Goal: Information Seeking & Learning: Check status

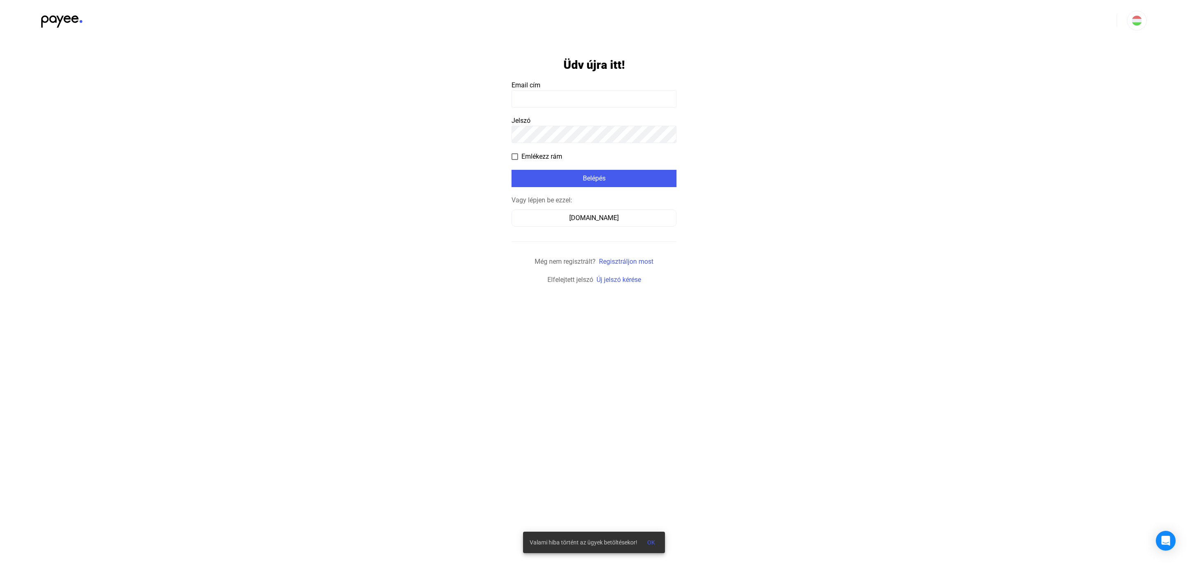
click at [582, 101] on input at bounding box center [593, 98] width 165 height 17
click at [580, 110] on form "Üdv újra itt! Email cím Jelszó Emlékezz rám Belépés Vagy lépjen be ezzel: [DOMA…" at bounding box center [593, 163] width 165 height 244
click at [579, 108] on form "Üdv újra itt! Email cím Jelszó Emlékezz rám Belépés Vagy lépjen be ezzel: [DOMA…" at bounding box center [593, 163] width 165 height 244
click at [579, 99] on input at bounding box center [593, 98] width 165 height 17
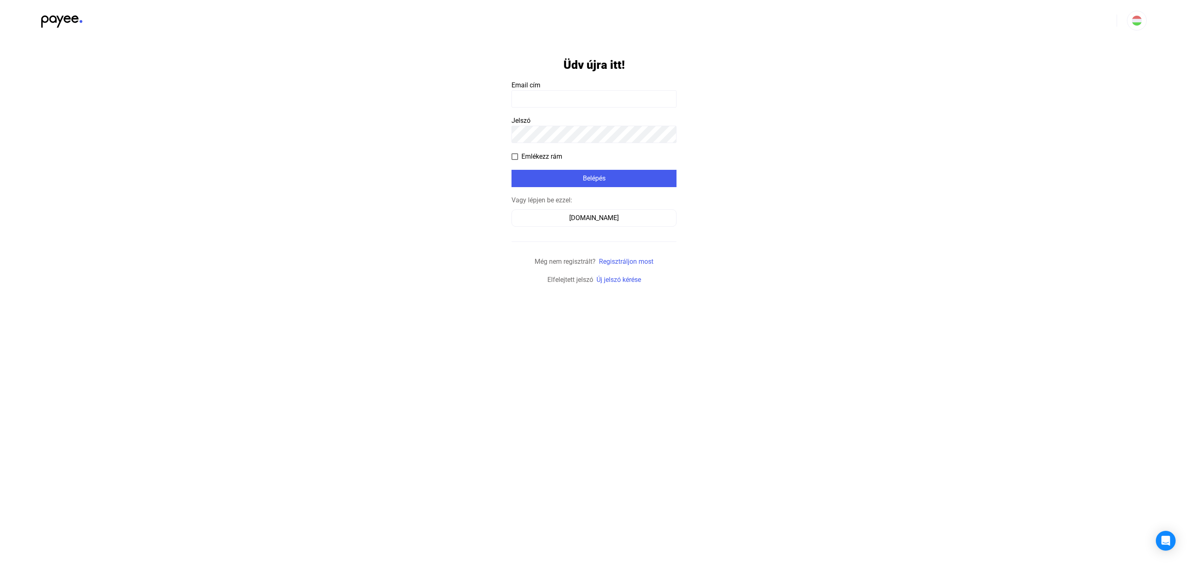
click at [556, 93] on input at bounding box center [593, 98] width 165 height 17
paste input "**********"
type input "**********"
click at [601, 174] on div "Belépés" at bounding box center [594, 179] width 160 height 10
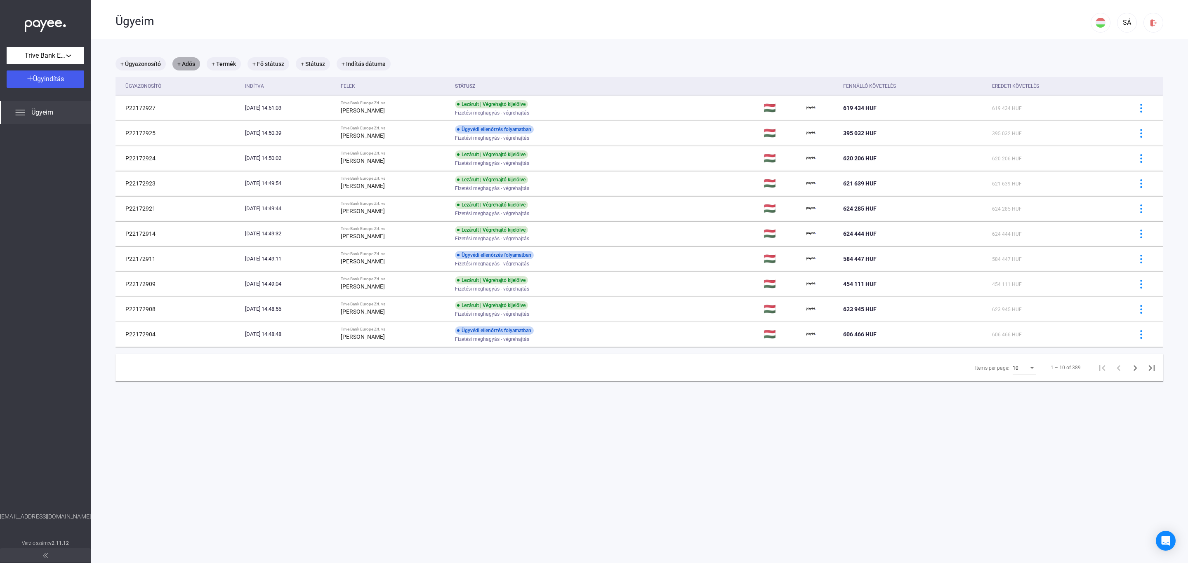
click at [191, 61] on mat-chip "+ Adós" at bounding box center [186, 63] width 28 height 13
type input "****"
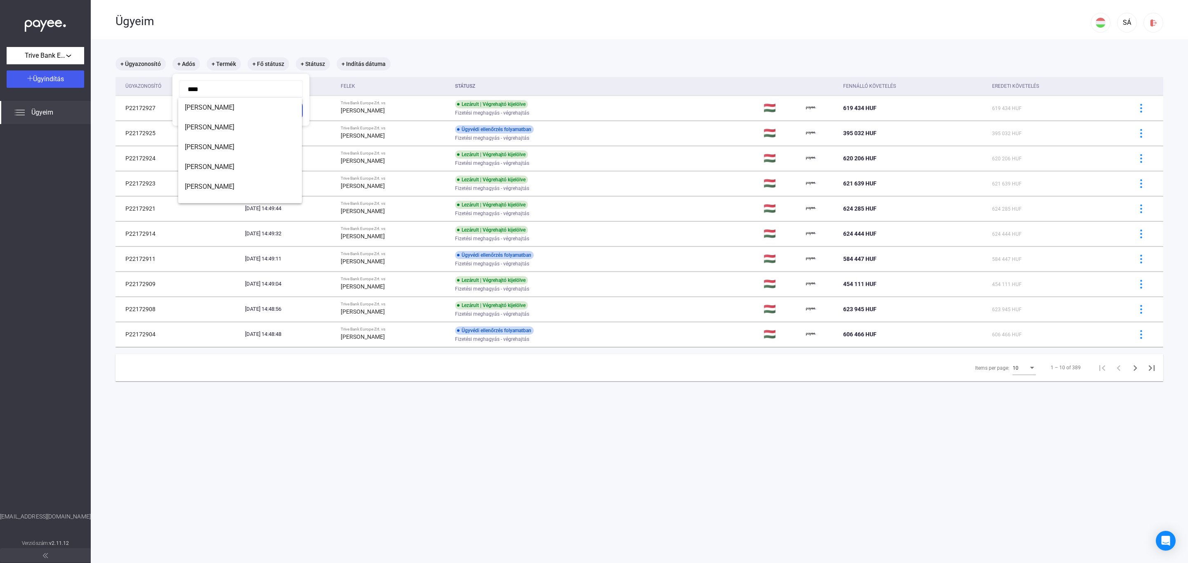
click button "Szűrés" at bounding box center [241, 110] width 124 height 17
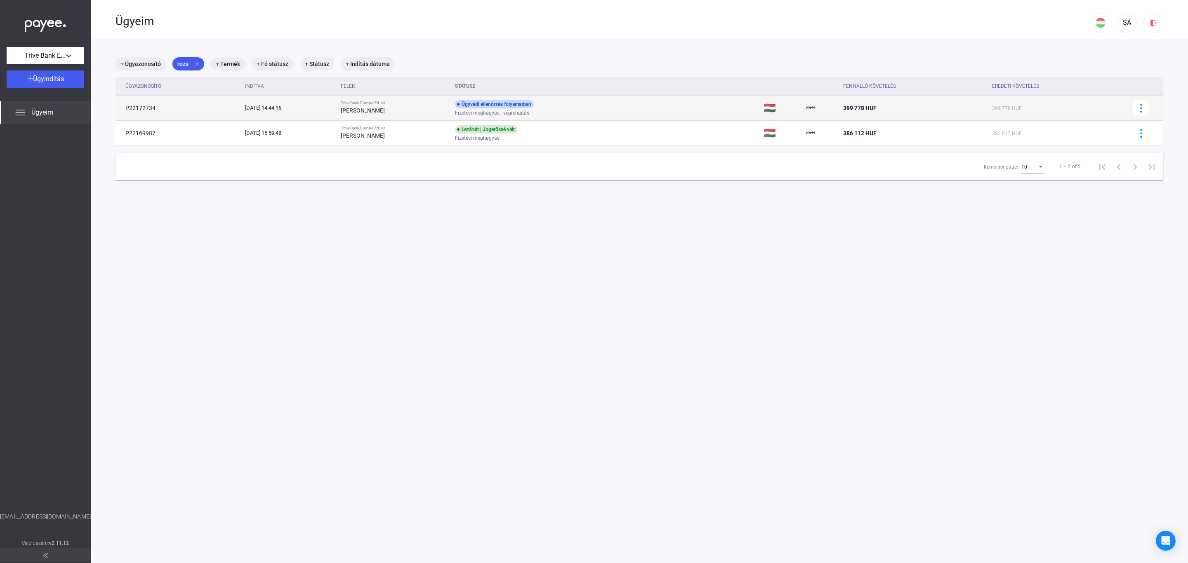
click at [452, 107] on td "Trive Bank Europe Zrt. vs [PERSON_NAME]" at bounding box center [394, 108] width 114 height 25
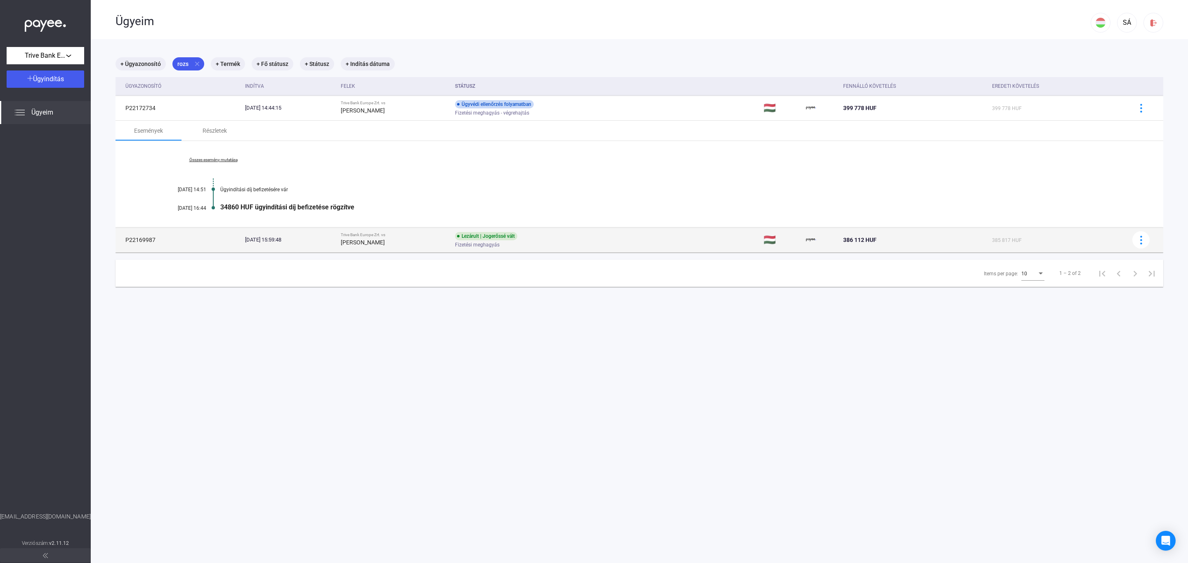
click at [435, 233] on div "Trive Bank Europe Zrt. vs" at bounding box center [395, 235] width 108 height 5
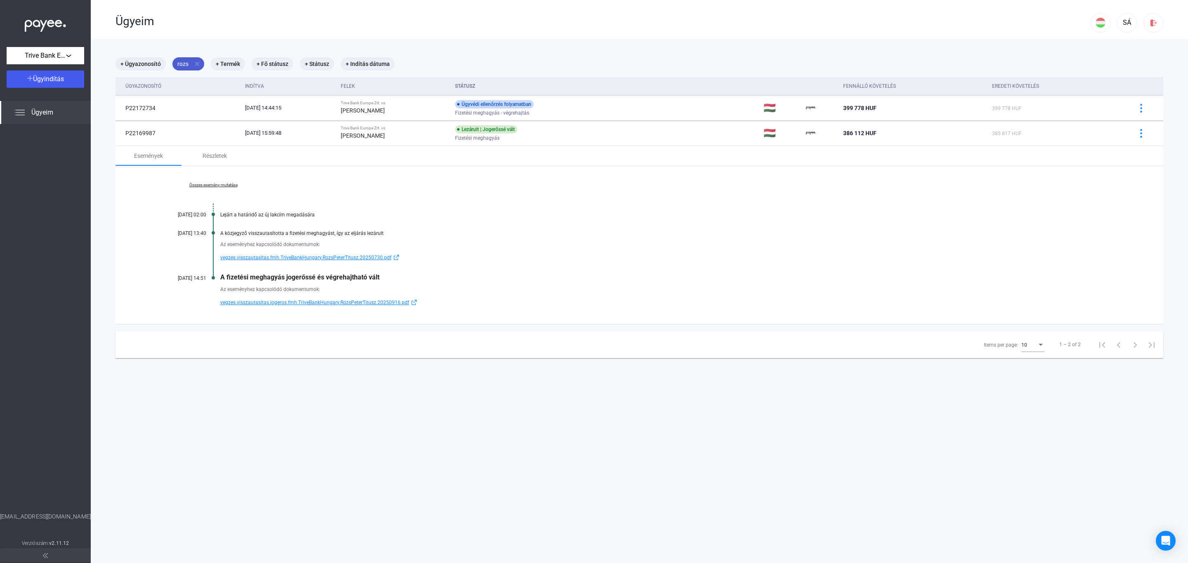
click at [197, 61] on mat-icon "close" at bounding box center [196, 63] width 7 height 7
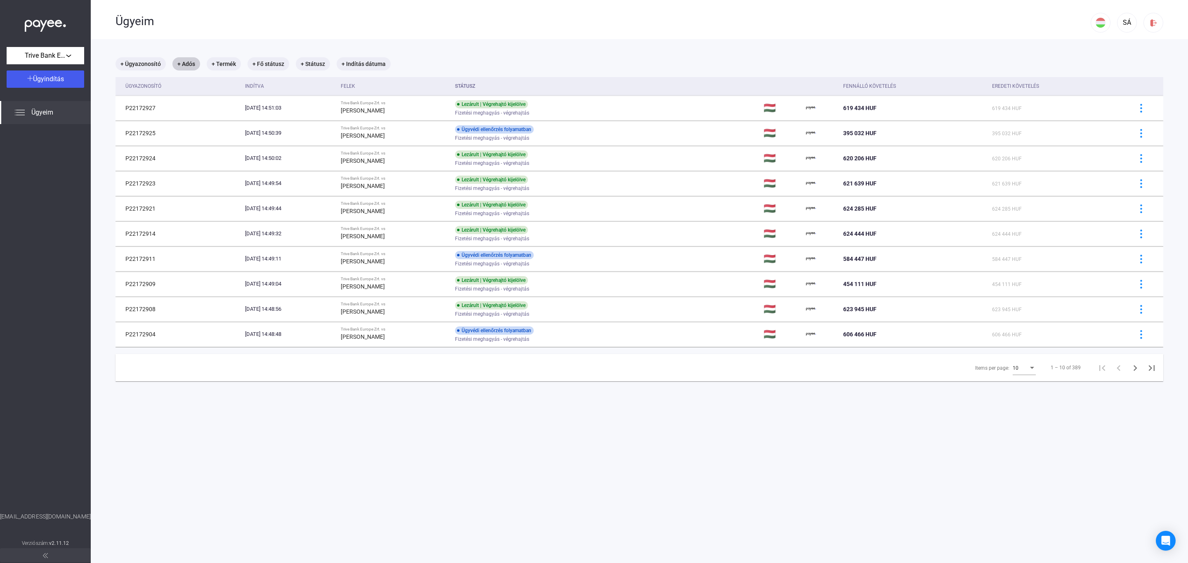
click at [1030, 369] on div "Items per page:" at bounding box center [1032, 368] width 4 height 2
click at [1023, 390] on mat-option "25" at bounding box center [1015, 384] width 36 height 15
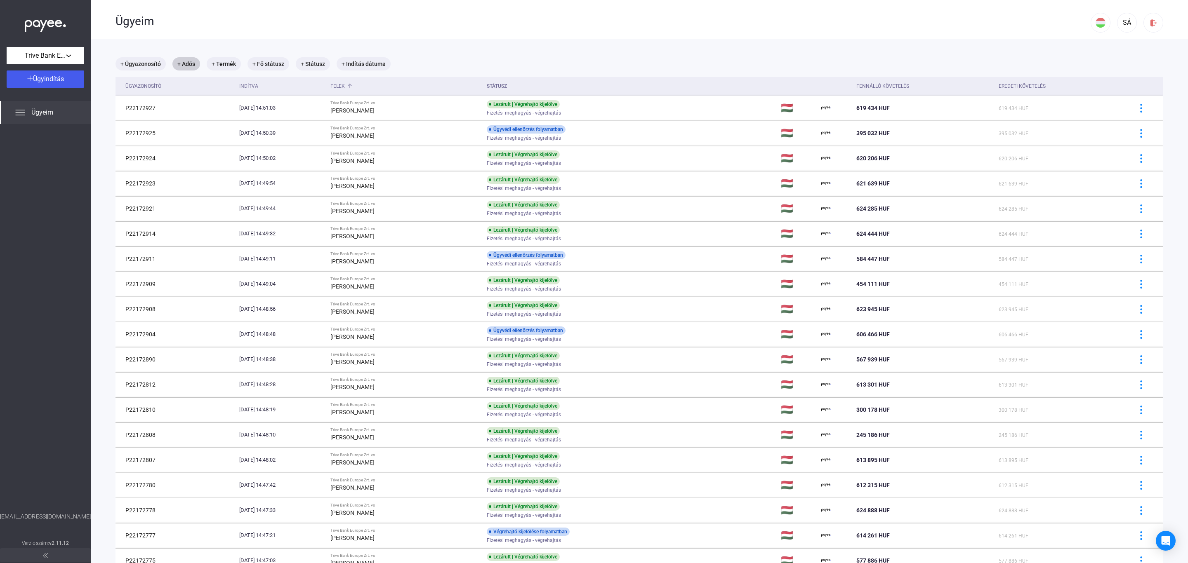
drag, startPoint x: 342, startPoint y: 88, endPoint x: 347, endPoint y: 78, distance: 10.9
click at [342, 88] on th "Felek" at bounding box center [405, 86] width 156 height 19
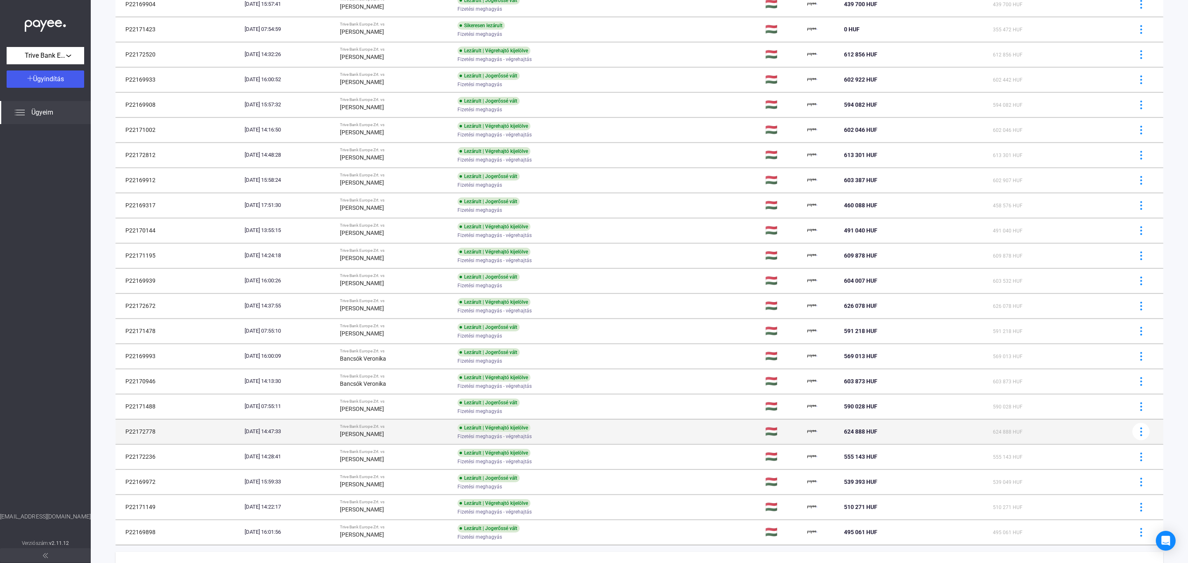
scroll to position [224, 0]
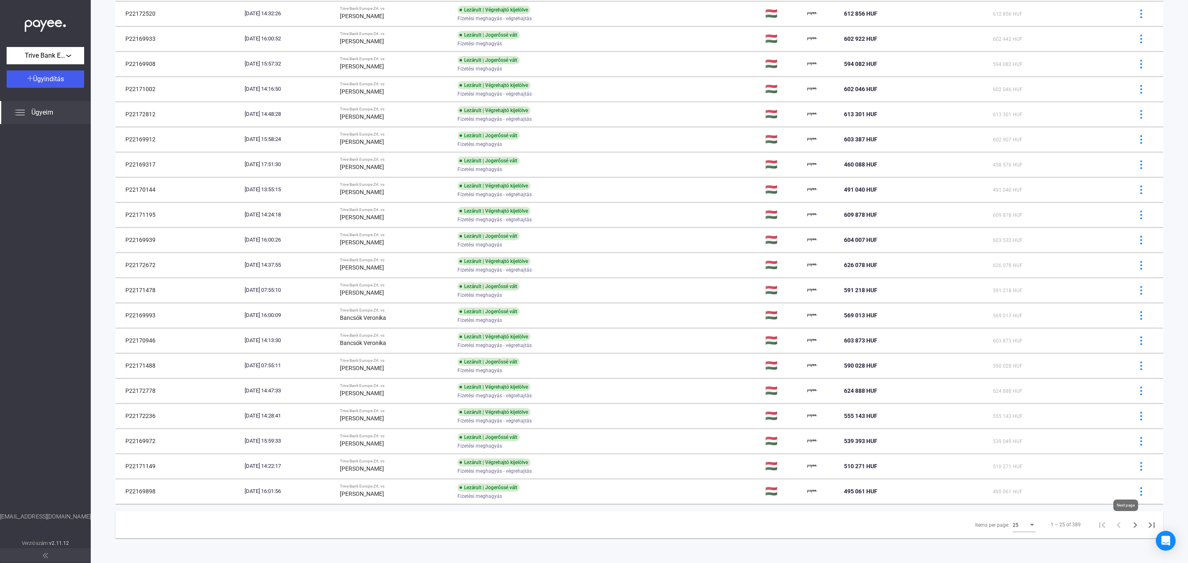
click at [1133, 526] on icon "Next page" at bounding box center [1135, 526] width 4 height 6
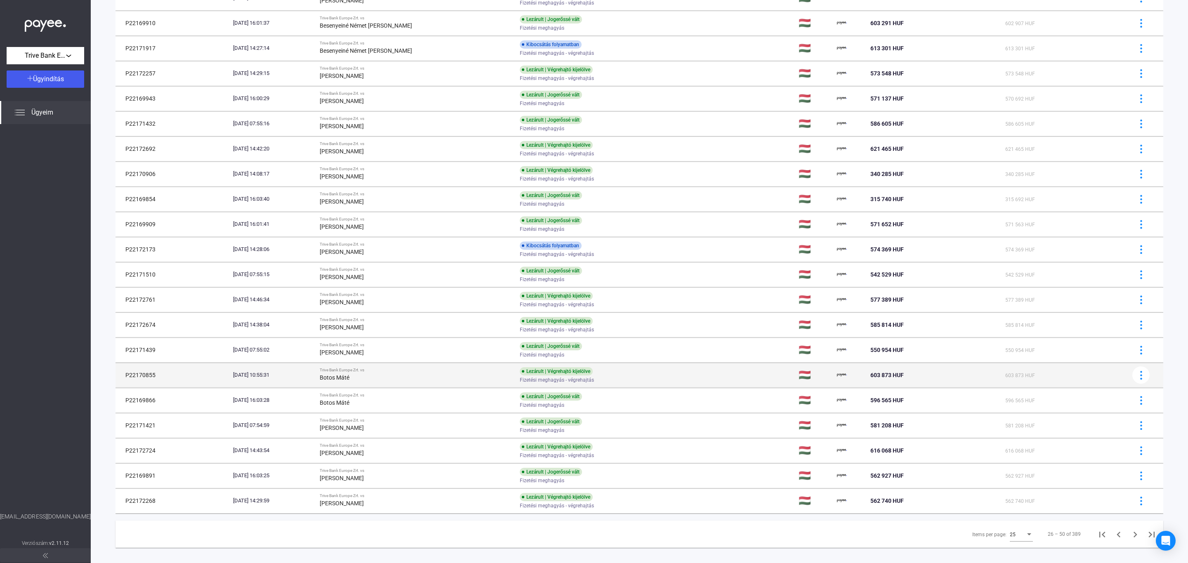
scroll to position [224, 0]
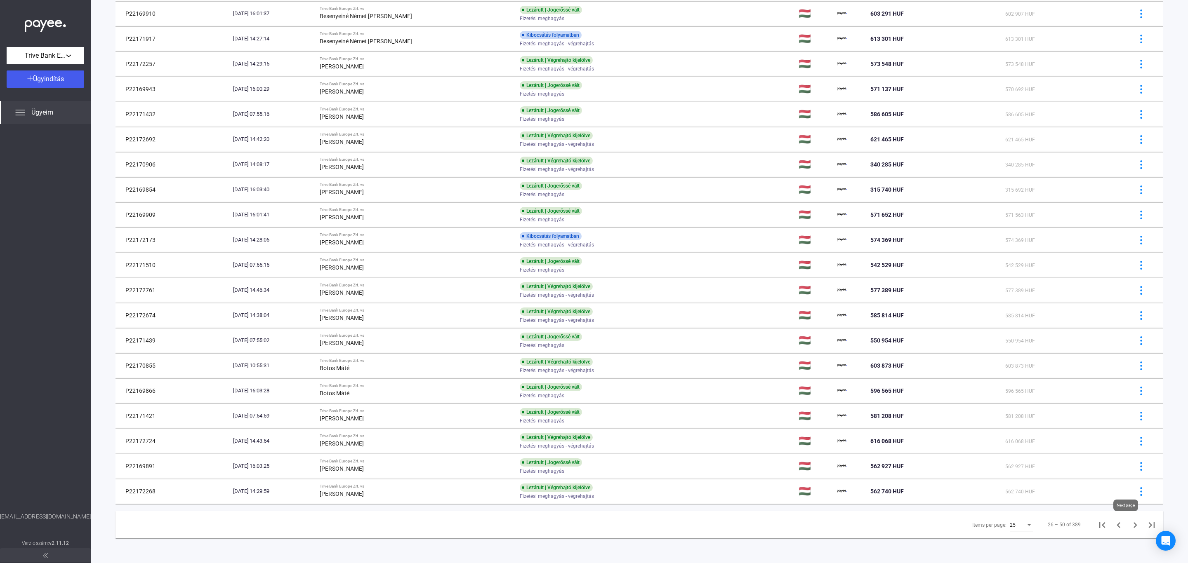
click at [1129, 525] on icon "Next page" at bounding box center [1135, 526] width 12 height 12
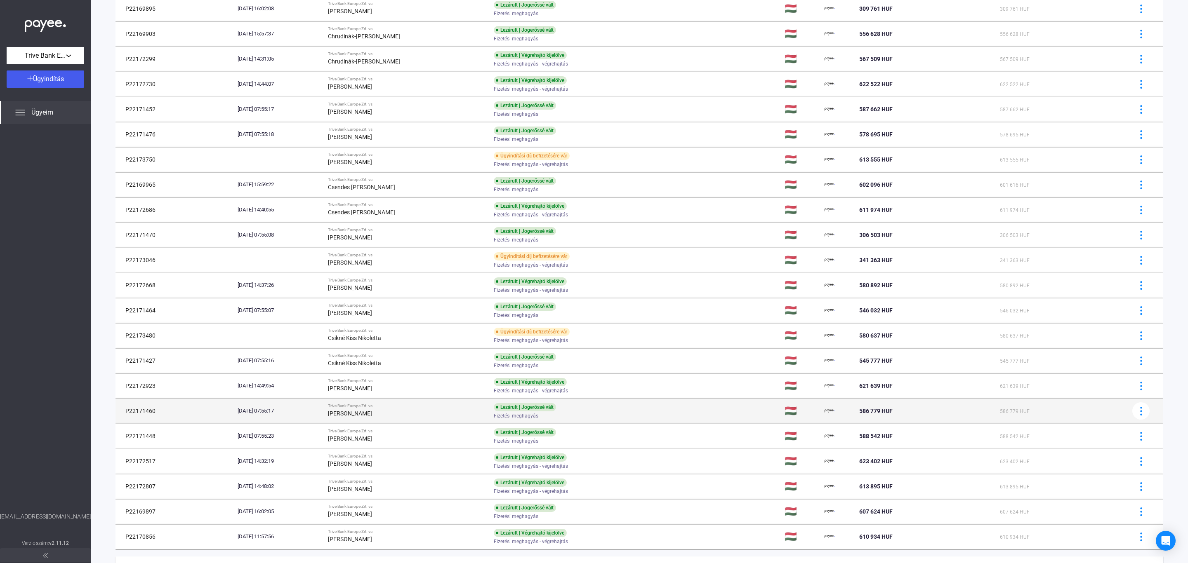
scroll to position [224, 0]
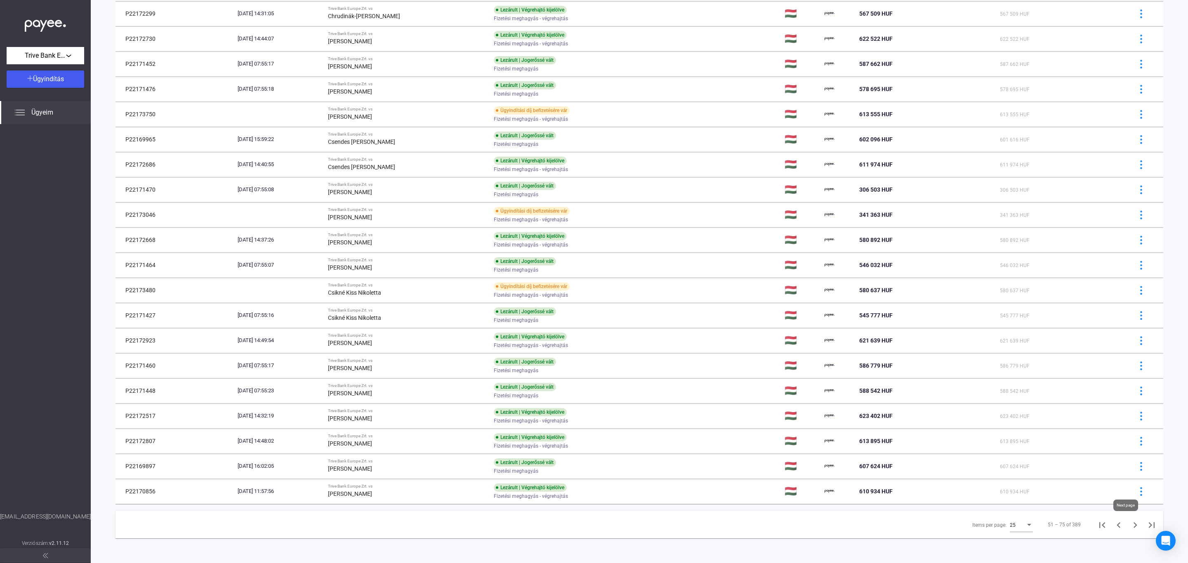
click at [1129, 525] on icon "Next page" at bounding box center [1135, 526] width 12 height 12
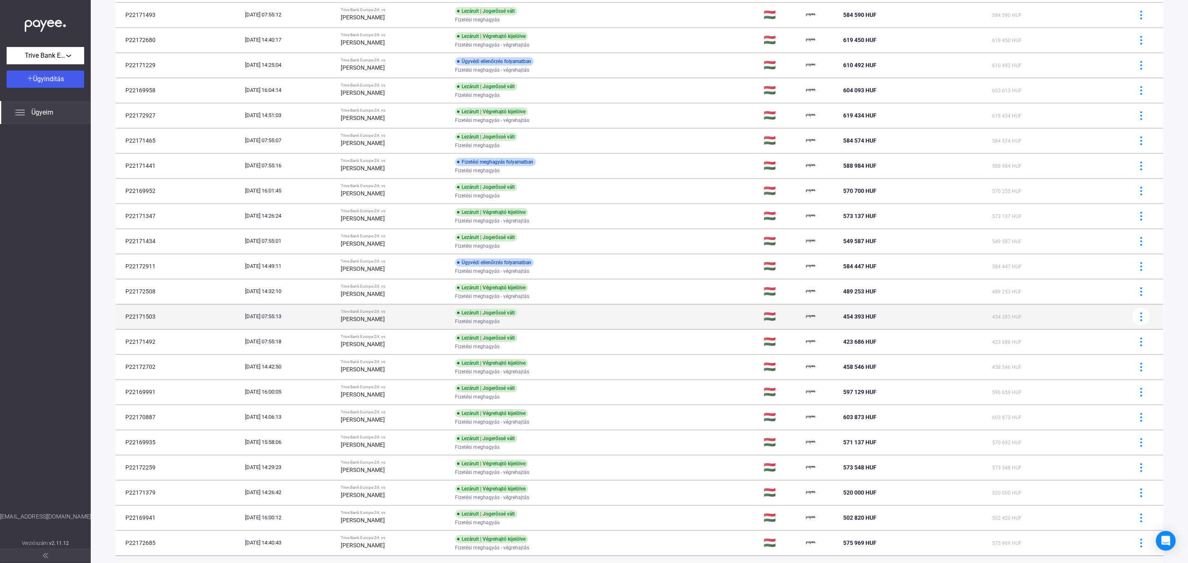
scroll to position [224, 0]
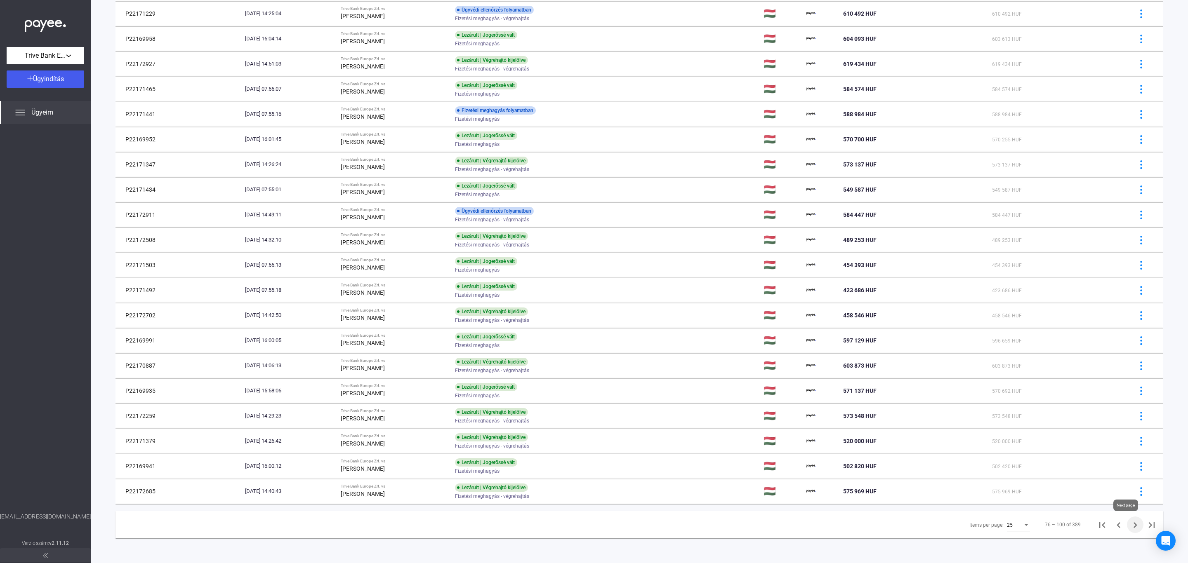
click at [1133, 526] on icon "Next page" at bounding box center [1135, 526] width 4 height 6
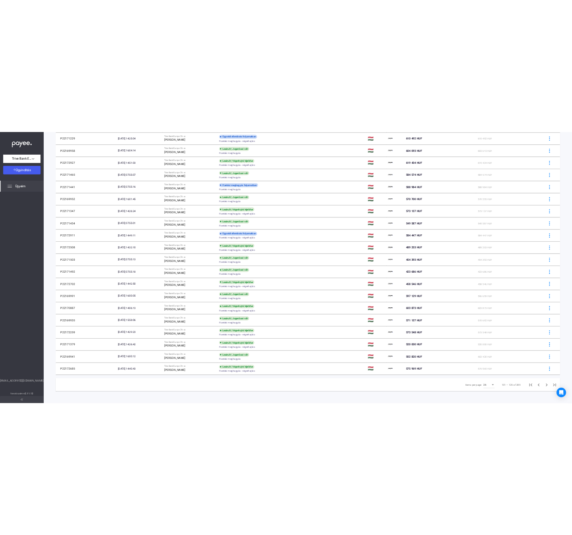
scroll to position [39, 0]
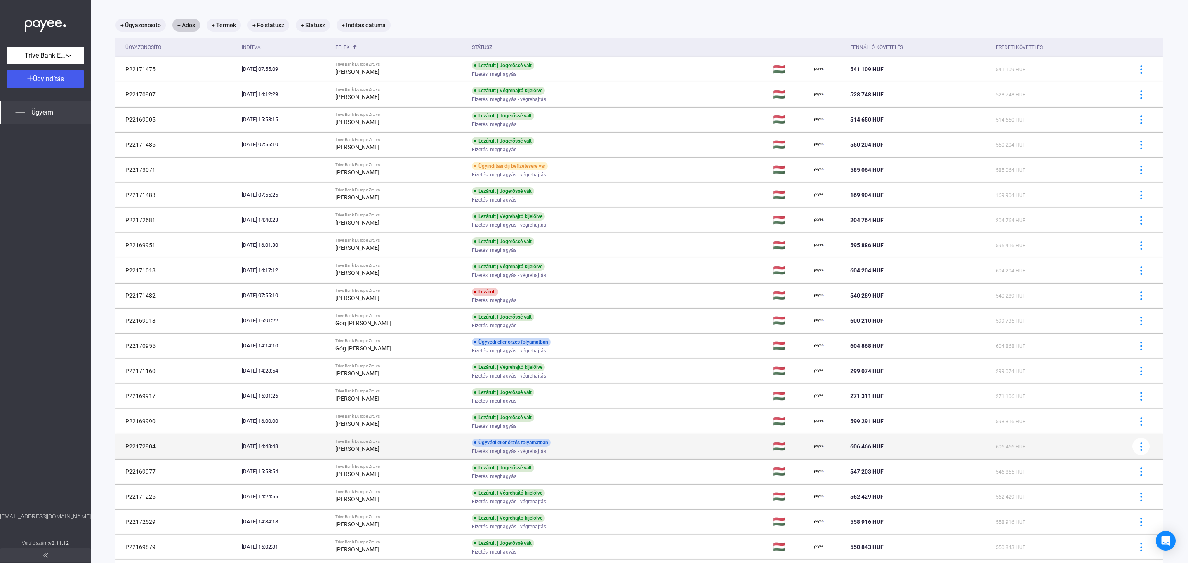
click at [410, 453] on div "[PERSON_NAME]" at bounding box center [400, 449] width 130 height 10
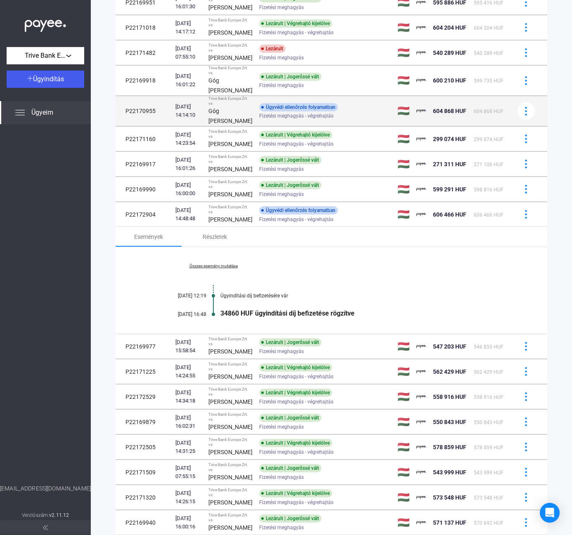
scroll to position [286, 0]
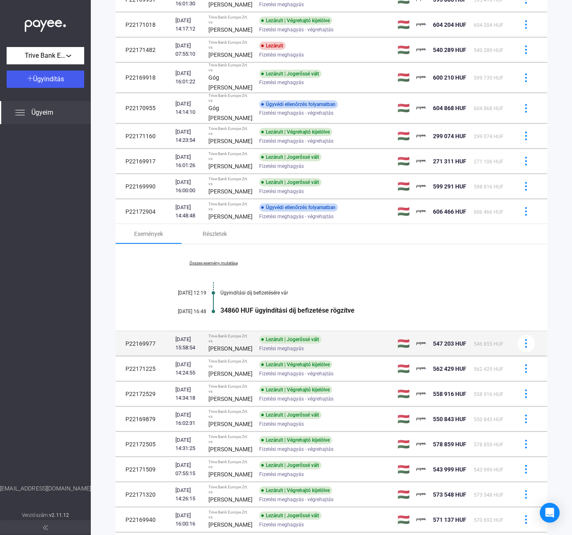
click at [261, 353] on span "Fizetési meghagyás" at bounding box center [281, 349] width 45 height 10
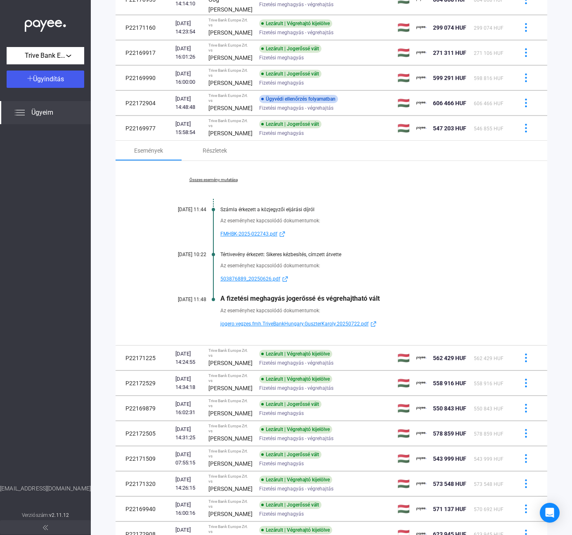
scroll to position [410, 0]
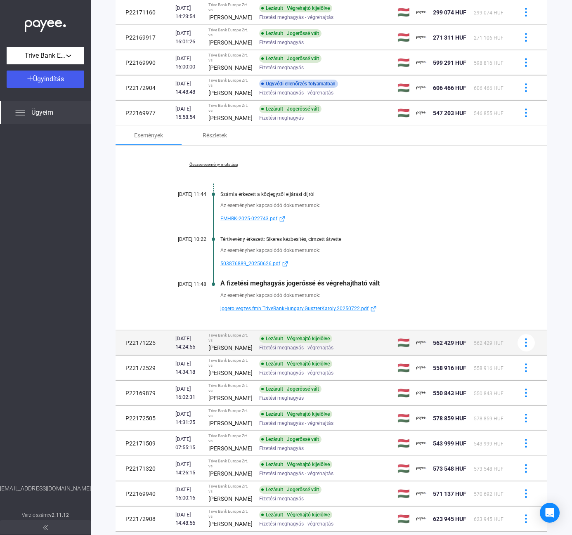
click at [283, 353] on span "Fizetési meghagyás - végrehajtás" at bounding box center [296, 348] width 74 height 10
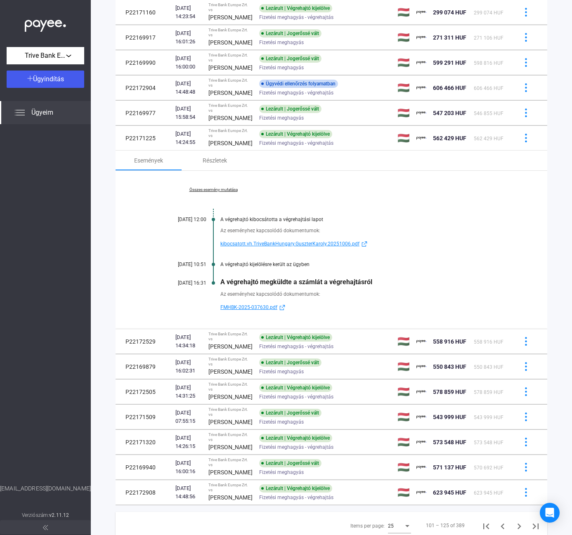
click at [217, 192] on link "Összes esemény mutatása" at bounding box center [213, 189] width 113 height 5
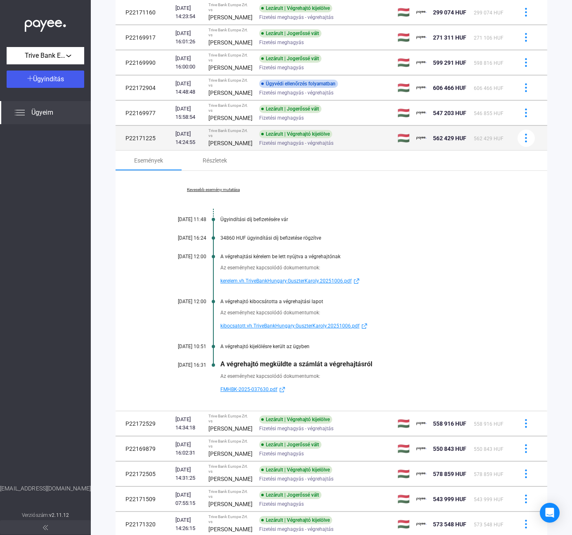
click at [256, 151] on td "Lezárult | Végrehajtó kijelölve Fizetési meghagyás - végrehajtás" at bounding box center [325, 138] width 138 height 25
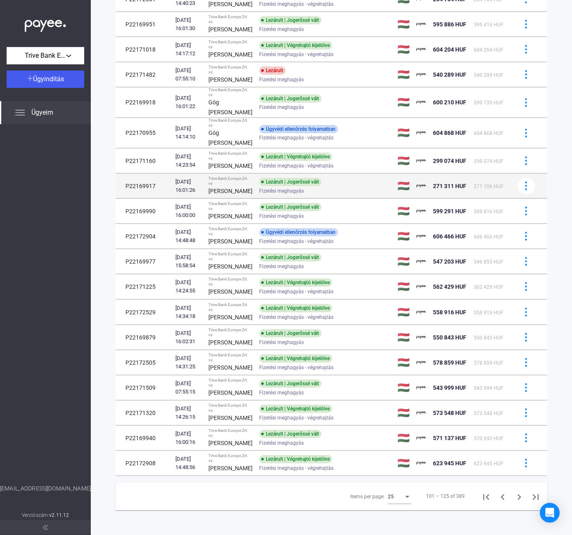
scroll to position [354, 0]
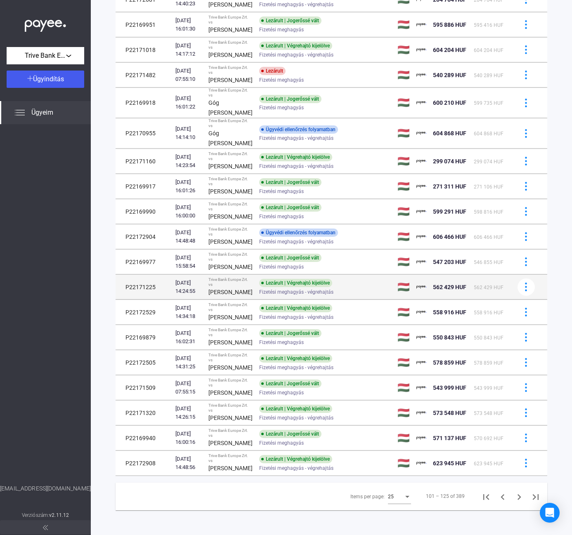
click at [316, 279] on div "Lezárult | Végrehajtó kijelölve" at bounding box center [295, 283] width 73 height 8
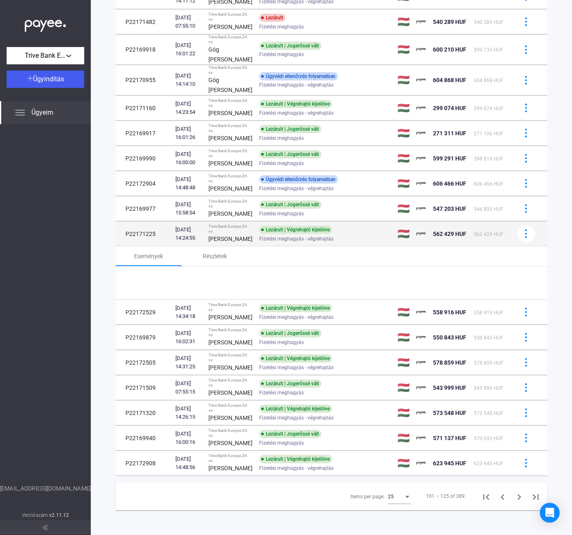
scroll to position [410, 0]
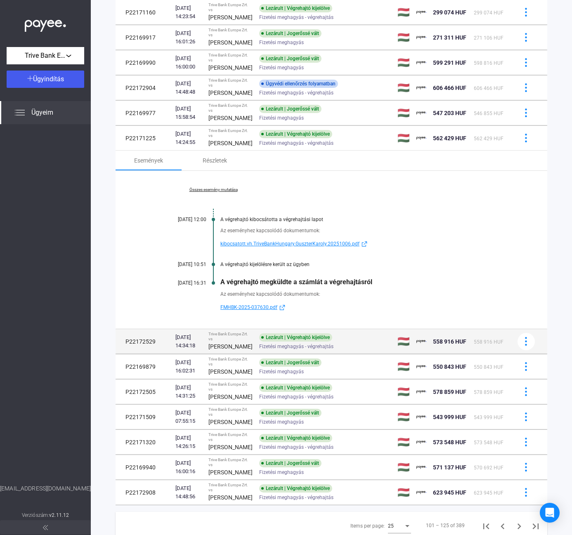
click at [293, 351] on span "Fizetési meghagyás - végrehajtás" at bounding box center [296, 347] width 74 height 10
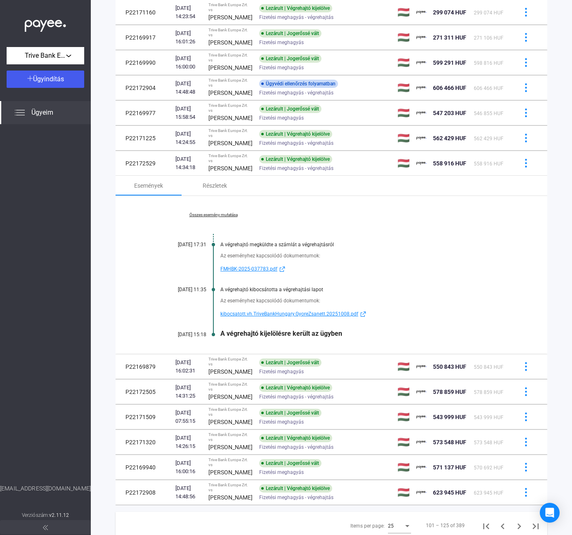
click at [222, 217] on link "Összes esemény mutatása" at bounding box center [213, 214] width 113 height 5
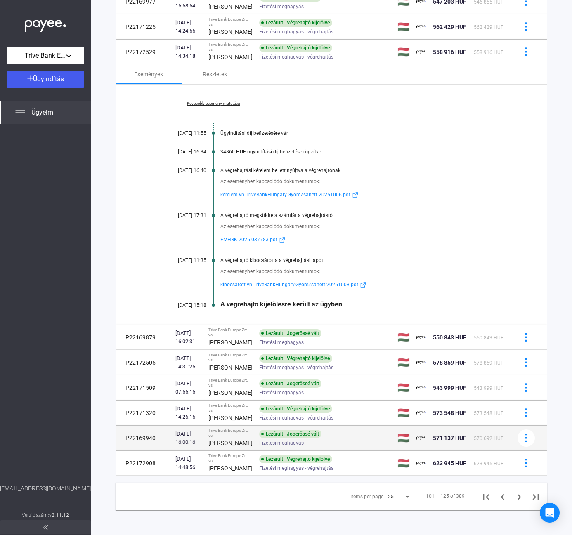
scroll to position [615, 0]
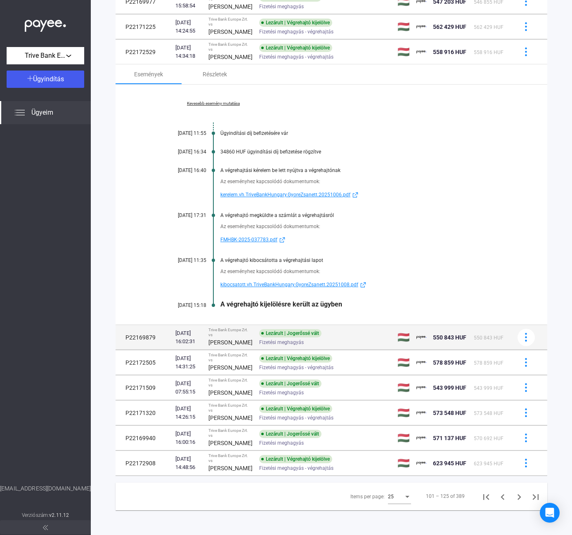
click at [247, 325] on td "Trive Bank Europe Zrt. vs [PERSON_NAME]" at bounding box center [230, 337] width 51 height 25
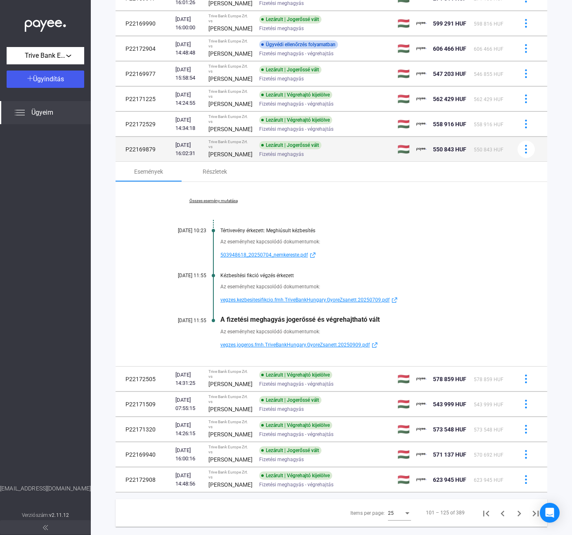
scroll to position [559, 0]
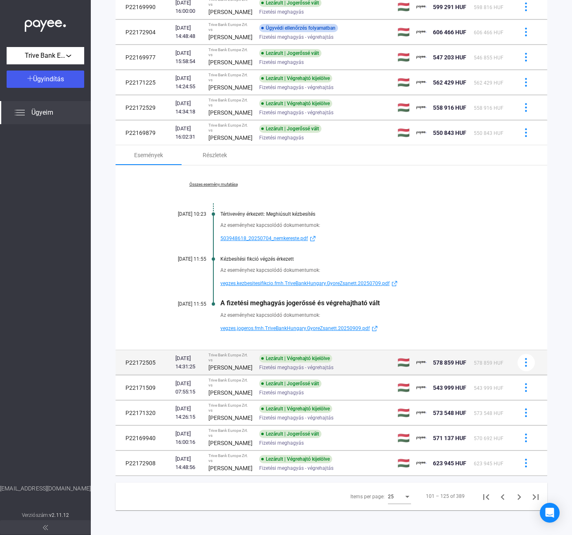
click at [259, 363] on span "Fizetési meghagyás - végrehajtás" at bounding box center [296, 368] width 74 height 10
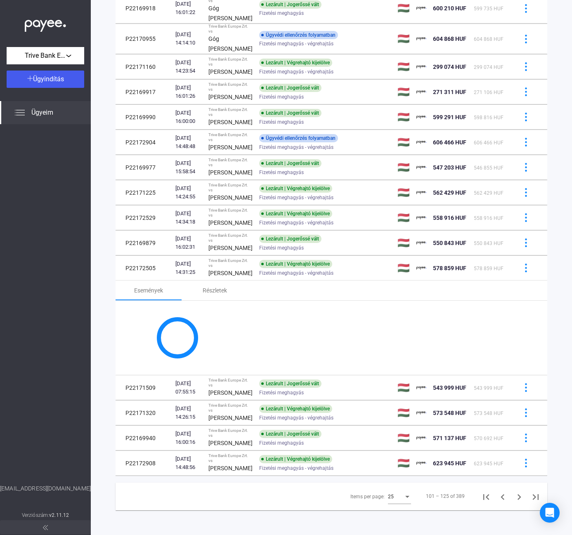
scroll to position [533, 0]
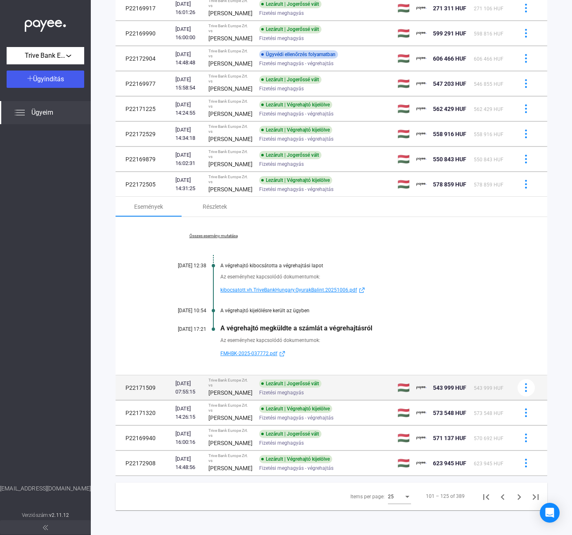
click at [244, 378] on div "Trive Bank Europe Zrt. vs" at bounding box center [230, 383] width 44 height 10
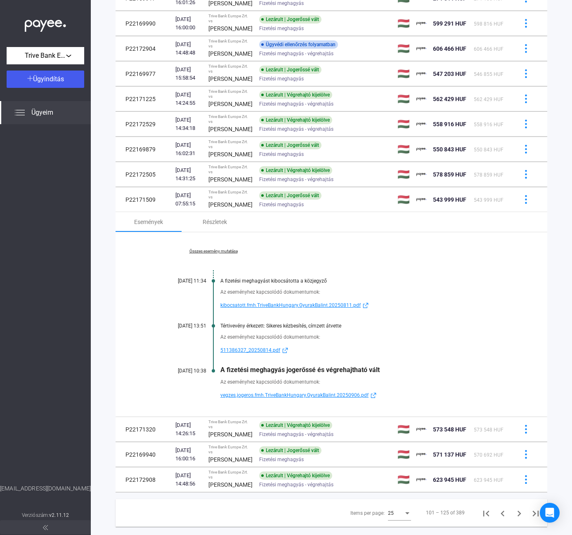
scroll to position [559, 0]
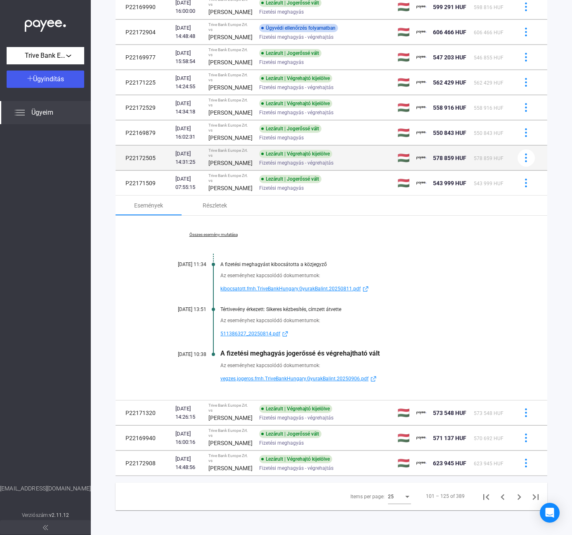
click at [226, 160] on strong "[PERSON_NAME]" at bounding box center [230, 163] width 44 height 7
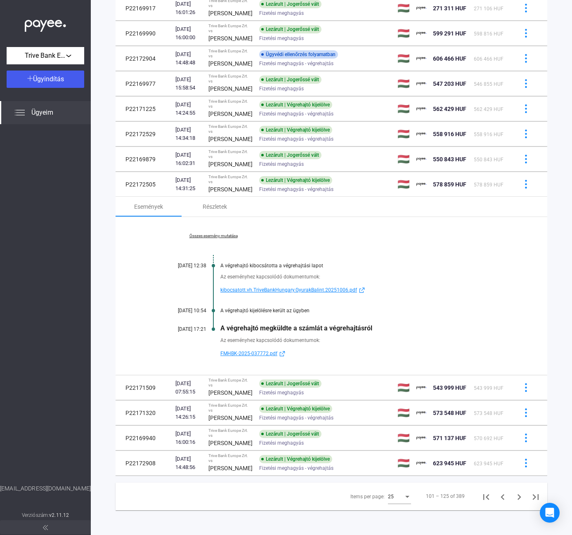
scroll to position [533, 0]
click at [219, 233] on link "Összes esemény mutatása" at bounding box center [213, 235] width 113 height 5
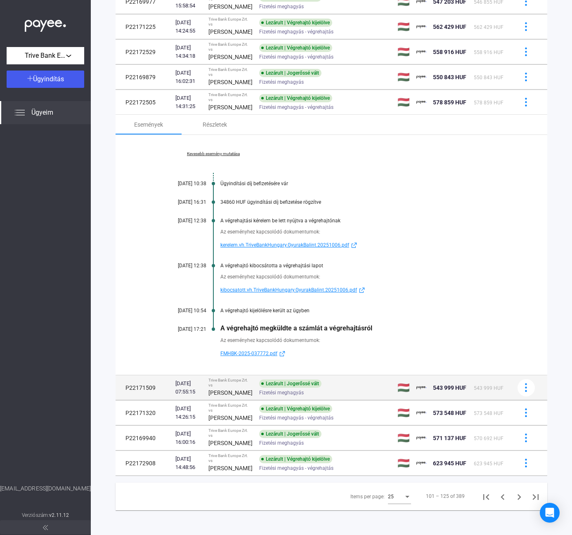
click at [247, 375] on td "Trive Bank Europe Zrt. vs [PERSON_NAME]" at bounding box center [230, 387] width 51 height 25
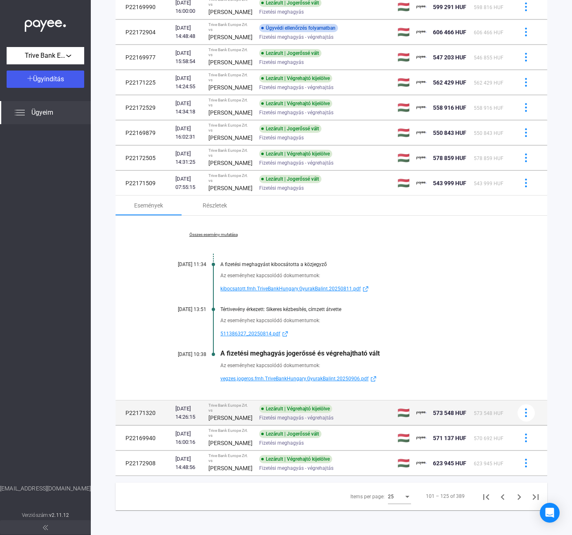
click at [246, 401] on td "Trive Bank Europe Zrt. vs [PERSON_NAME]" at bounding box center [230, 413] width 51 height 25
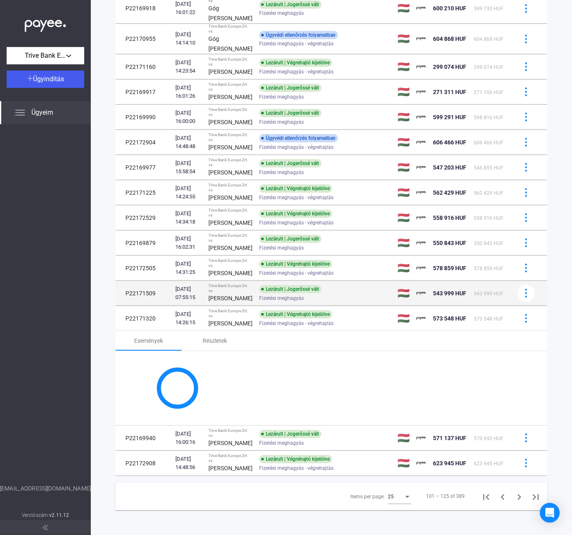
scroll to position [533, 0]
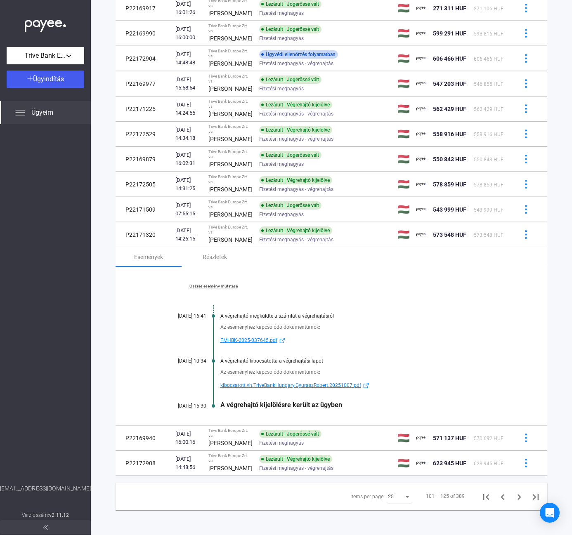
click at [217, 284] on link "Összes esemény mutatása" at bounding box center [213, 286] width 113 height 5
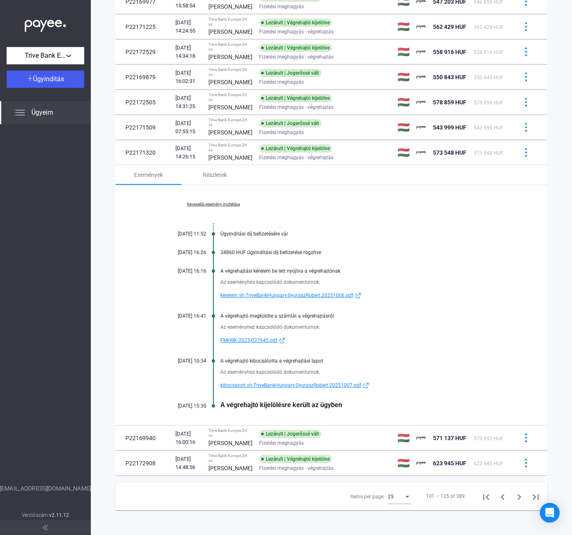
scroll to position [615, 0]
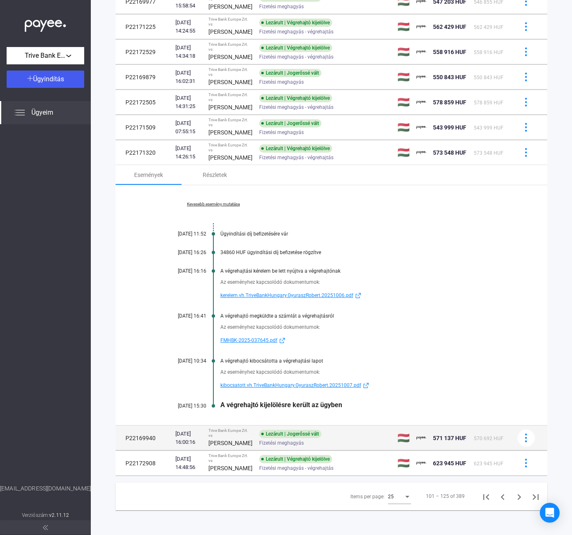
click at [228, 440] on strong "[PERSON_NAME]" at bounding box center [230, 443] width 44 height 7
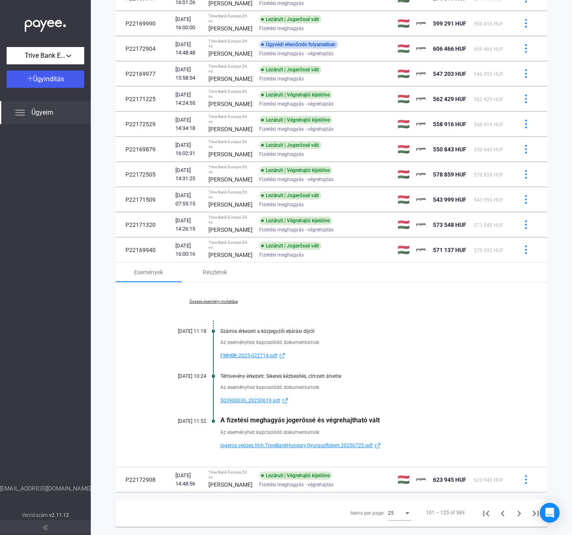
scroll to position [559, 0]
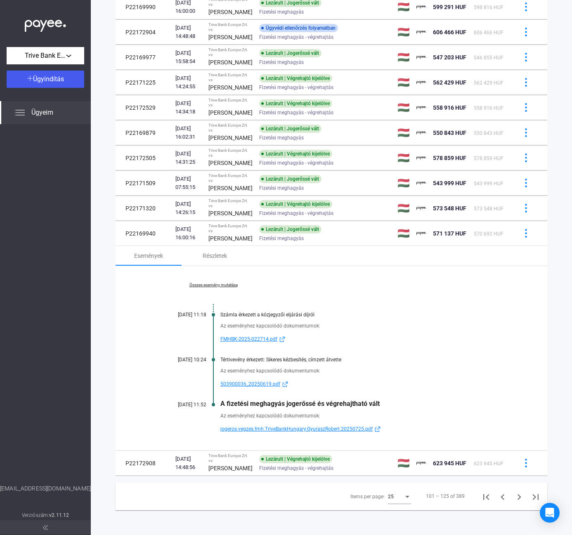
drag, startPoint x: 231, startPoint y: 468, endPoint x: 296, endPoint y: 385, distance: 104.6
click at [231, 468] on div "[PERSON_NAME]" at bounding box center [230, 468] width 44 height 10
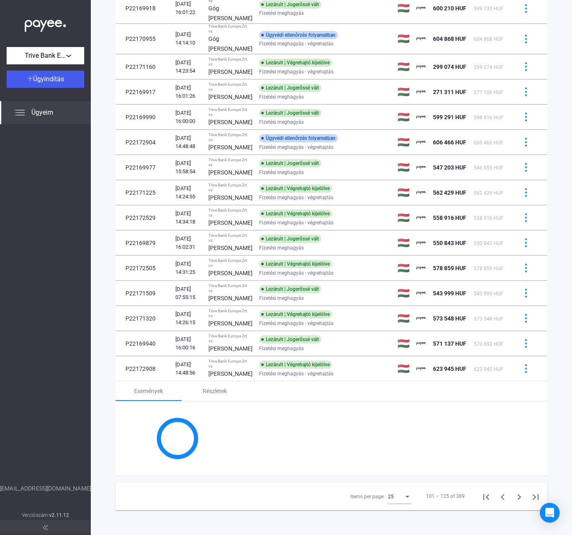
scroll to position [533, 0]
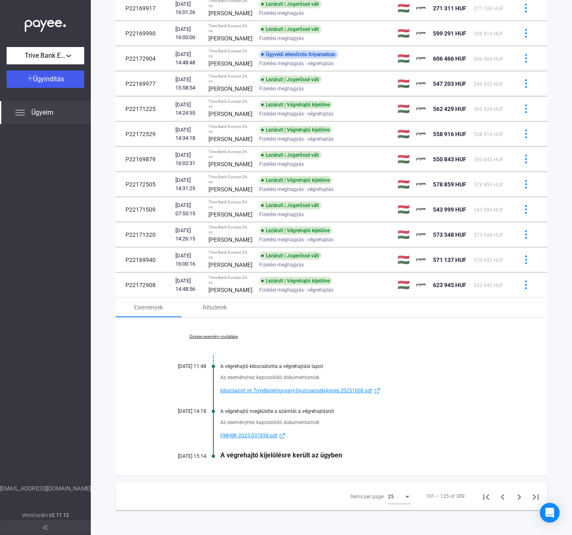
click at [216, 335] on link "Összes esemény mutatása" at bounding box center [213, 336] width 113 height 5
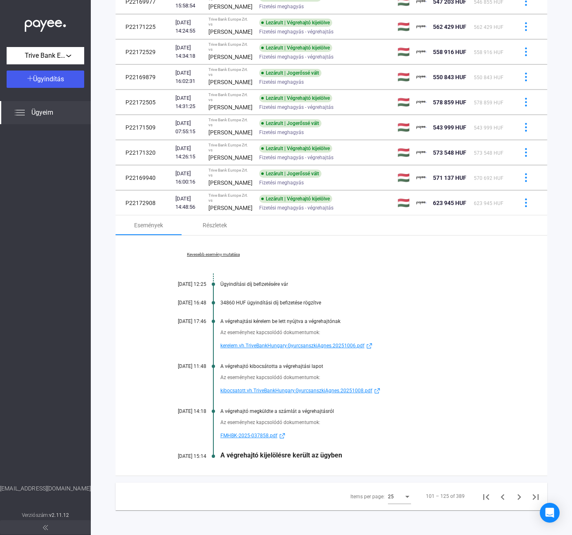
scroll to position [615, 0]
click at [438, 358] on div "Kevesebb esemény mutatása [DATE] 12:25 Ügyindítási díj befizetésére vár [DATE] …" at bounding box center [330, 356] width 431 height 240
click at [513, 495] on icon "Next page" at bounding box center [519, 497] width 12 height 12
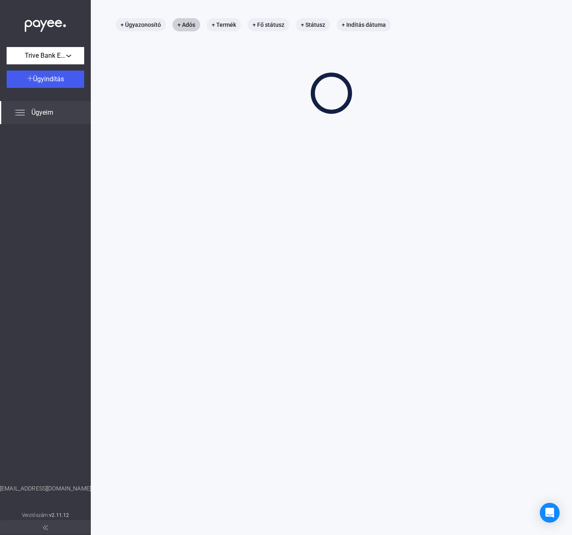
scroll to position [39, 0]
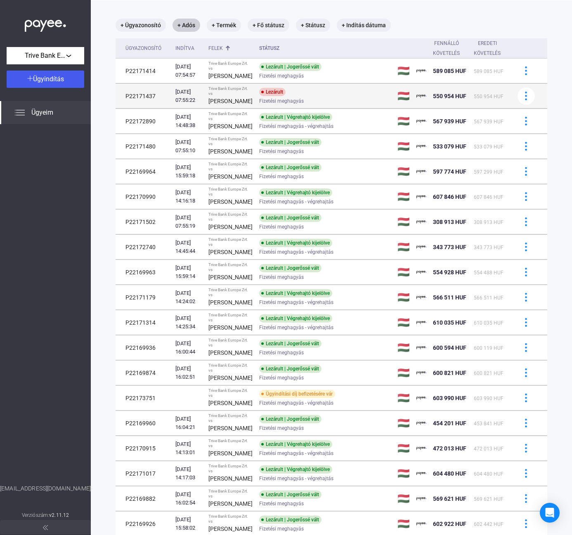
click at [232, 106] on div "[PERSON_NAME]" at bounding box center [230, 101] width 44 height 10
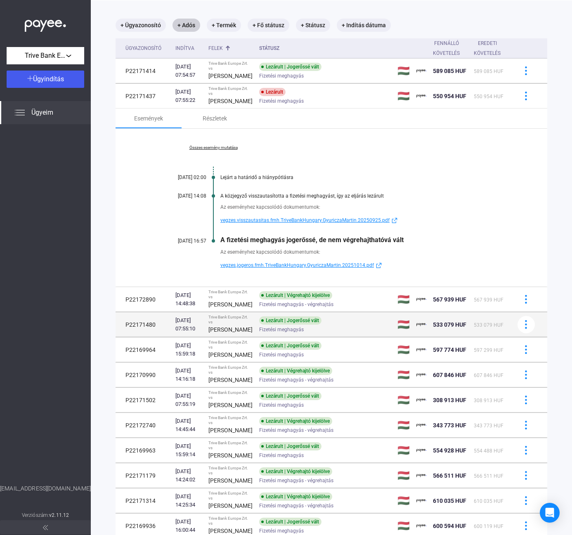
click at [310, 309] on span "Fizetési meghagyás - végrehajtás" at bounding box center [296, 304] width 74 height 10
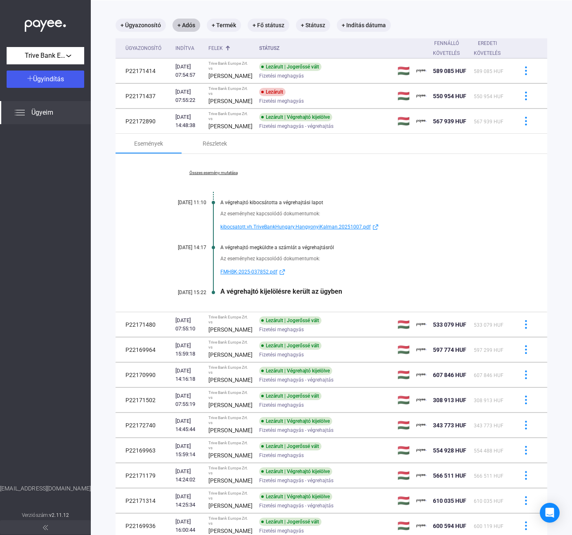
click at [212, 175] on link "Összes esemény mutatása" at bounding box center [213, 172] width 113 height 5
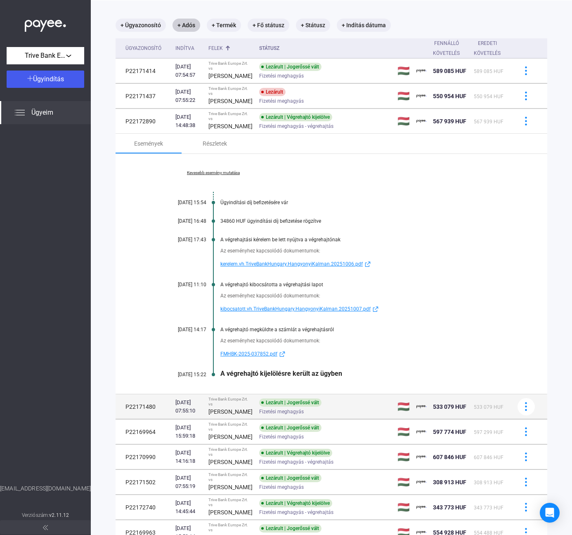
click at [233, 417] on div "[PERSON_NAME]" at bounding box center [230, 412] width 44 height 10
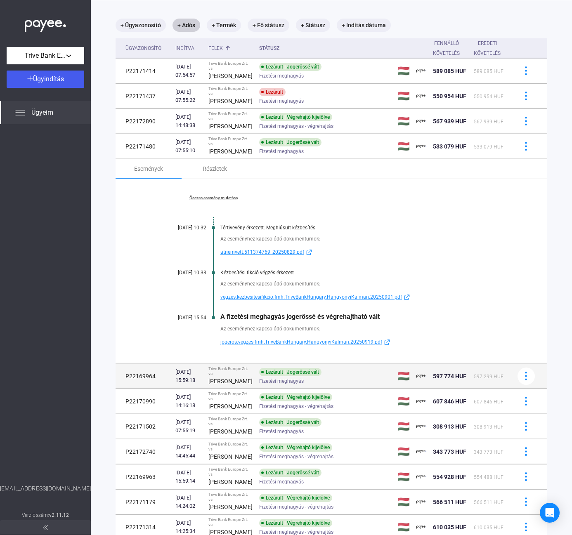
click at [240, 386] on div "[PERSON_NAME]" at bounding box center [230, 381] width 44 height 10
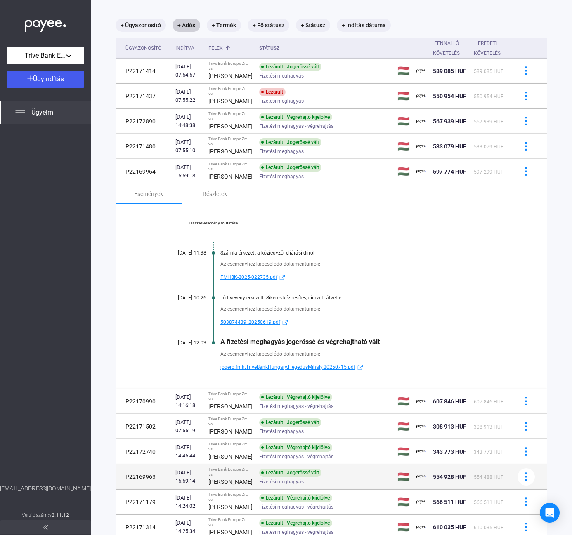
drag, startPoint x: 254, startPoint y: 436, endPoint x: 295, endPoint y: 392, distance: 60.1
click at [259, 411] on span "Fizetési meghagyás - végrehajtás" at bounding box center [296, 406] width 74 height 10
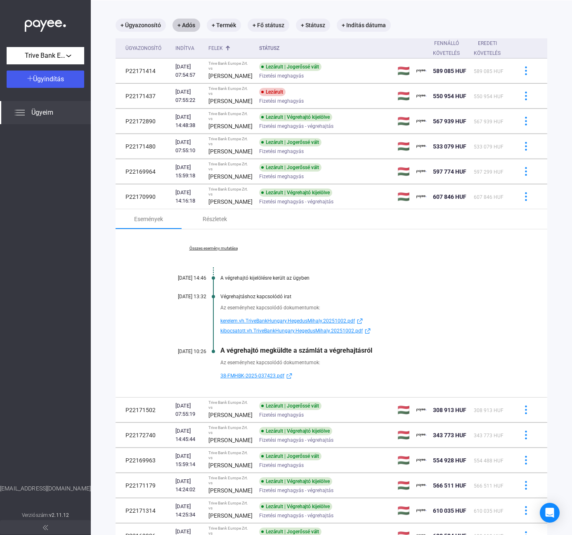
drag, startPoint x: 320, startPoint y: 446, endPoint x: 338, endPoint y: 423, distance: 28.5
click at [320, 418] on div "Fizetési meghagyás" at bounding box center [325, 415] width 132 height 6
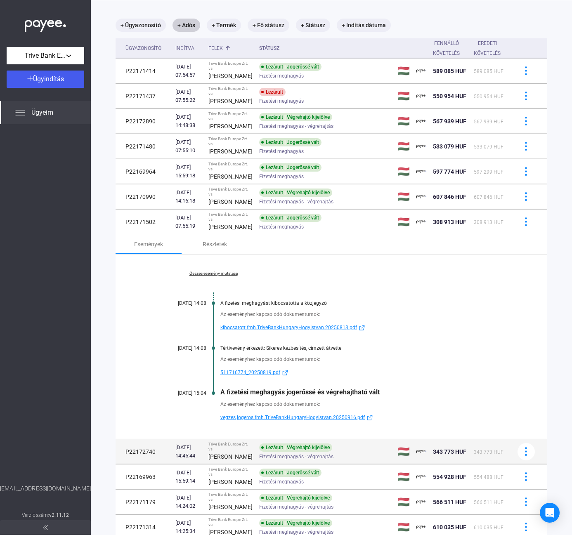
click at [317, 462] on span "Fizetési meghagyás - végrehajtás" at bounding box center [296, 457] width 74 height 10
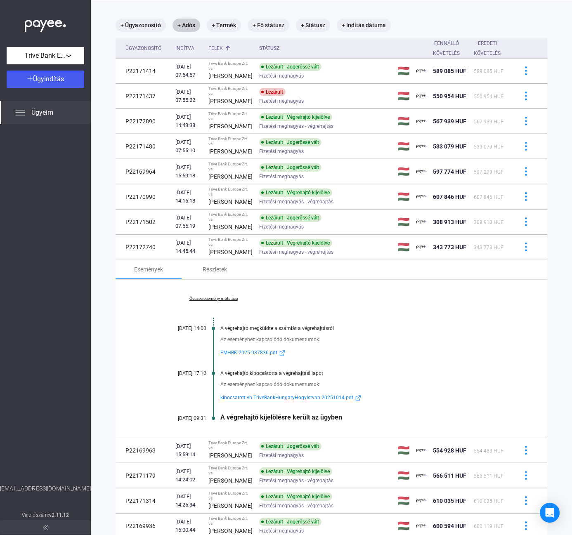
click at [213, 301] on link "Összes esemény mutatása" at bounding box center [213, 298] width 113 height 5
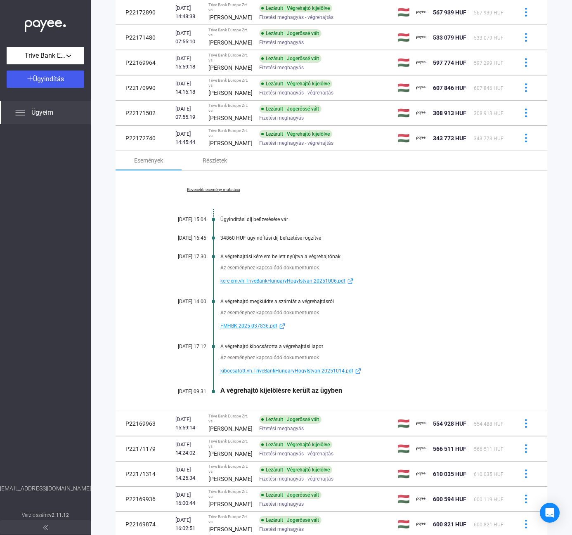
scroll to position [163, 0]
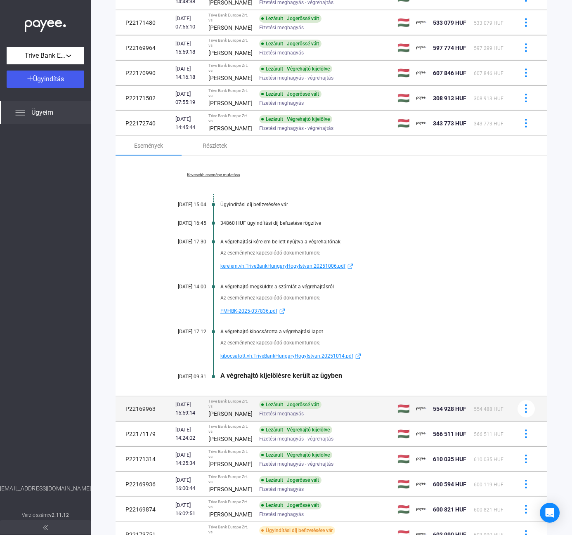
click at [260, 419] on span "Fizetési meghagyás" at bounding box center [281, 414] width 45 height 10
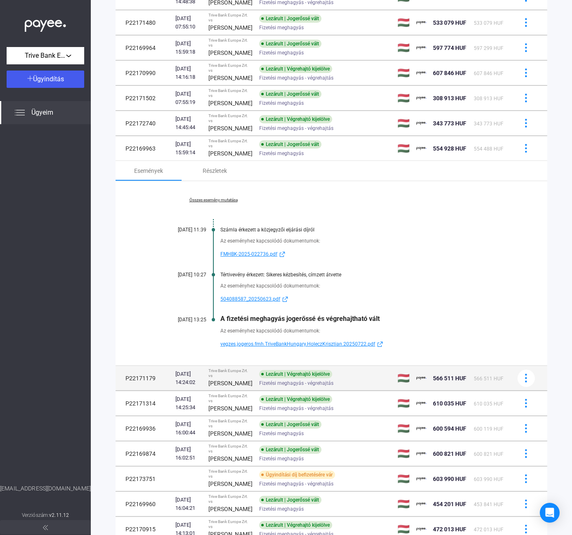
click at [259, 378] on div "Lezárult | Végrehajtó kijelölve" at bounding box center [295, 374] width 73 height 8
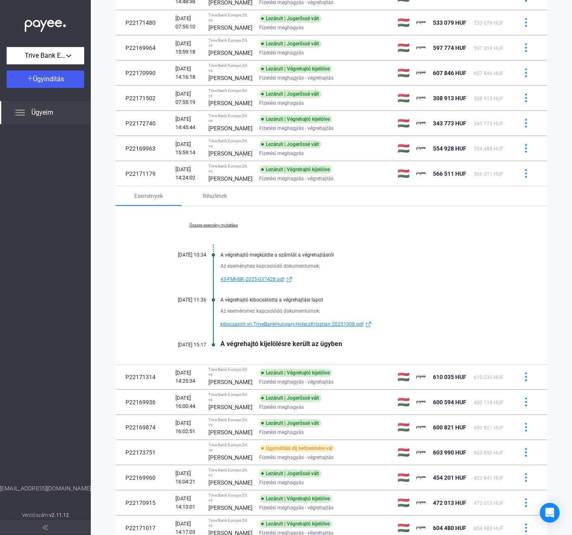
click at [209, 228] on link "Összes esemény mutatása" at bounding box center [213, 225] width 113 height 5
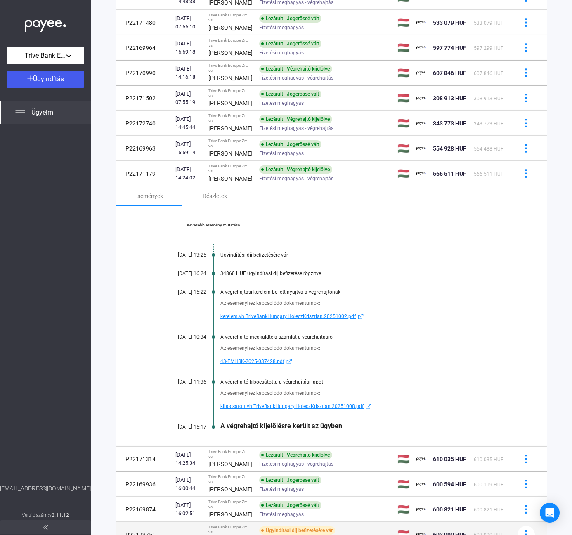
drag, startPoint x: 295, startPoint y: 505, endPoint x: 342, endPoint y: 467, distance: 61.0
click at [295, 459] on div "Lezárult | Végrehajtó kijelölve" at bounding box center [295, 455] width 73 height 8
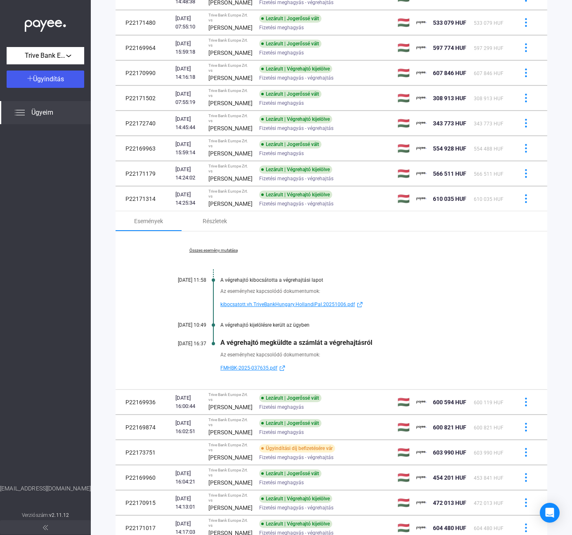
click at [212, 294] on div "Összes esemény mutatása [DATE] 11:58 A végrehajtó kibocsátotta a végrehajtási l…" at bounding box center [330, 310] width 431 height 158
click at [211, 253] on link "Összes esemény mutatása" at bounding box center [213, 250] width 113 height 5
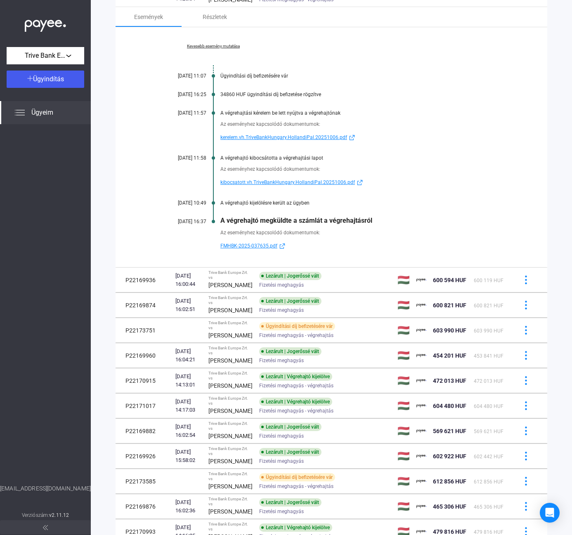
scroll to position [410, 0]
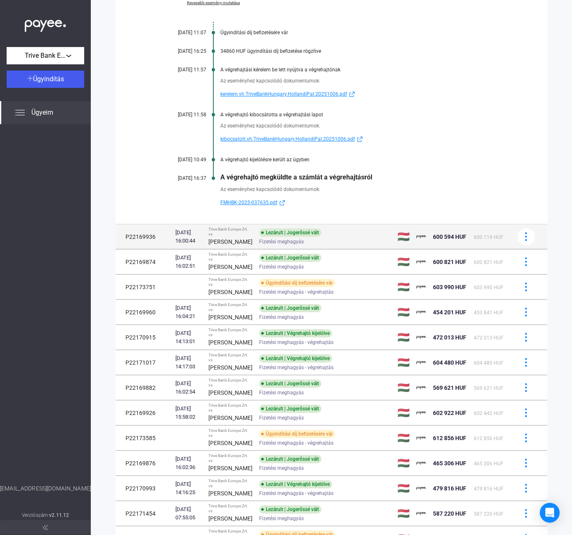
click at [256, 249] on td "Lezárult | Jogerőssé vált Fizetési meghagyás" at bounding box center [325, 236] width 138 height 25
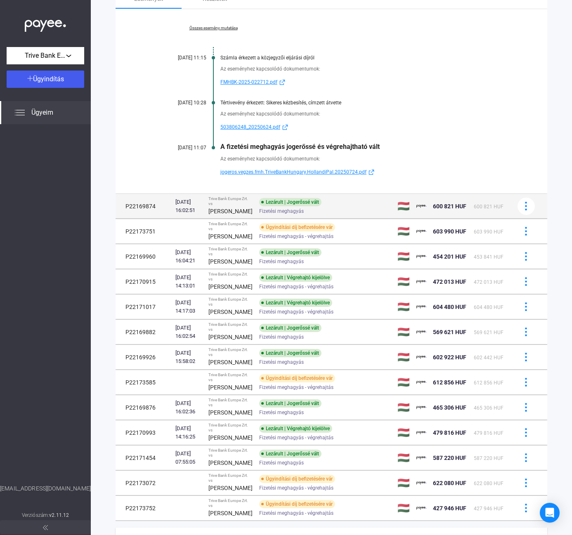
click at [228, 216] on div "[PERSON_NAME]" at bounding box center [230, 211] width 44 height 10
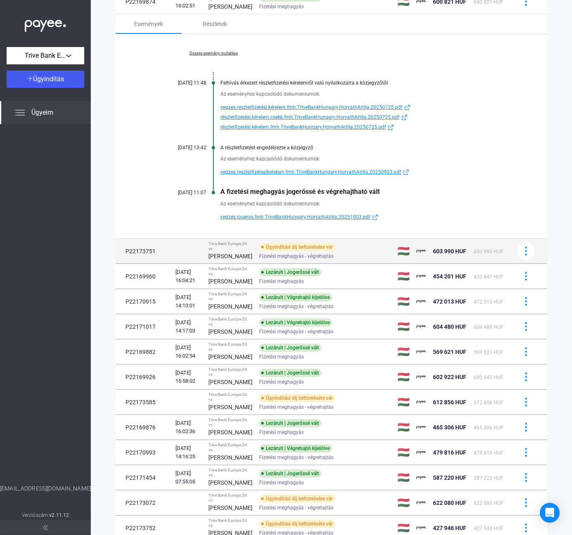
click at [229, 259] on strong "[PERSON_NAME]" at bounding box center [230, 256] width 44 height 7
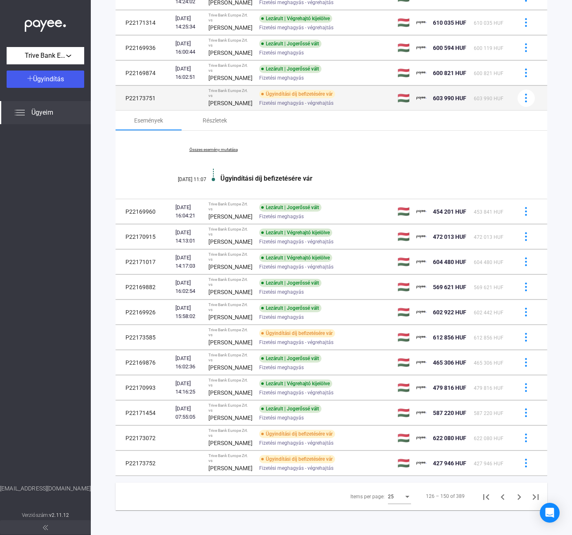
click at [235, 98] on div "[PERSON_NAME]" at bounding box center [230, 103] width 44 height 10
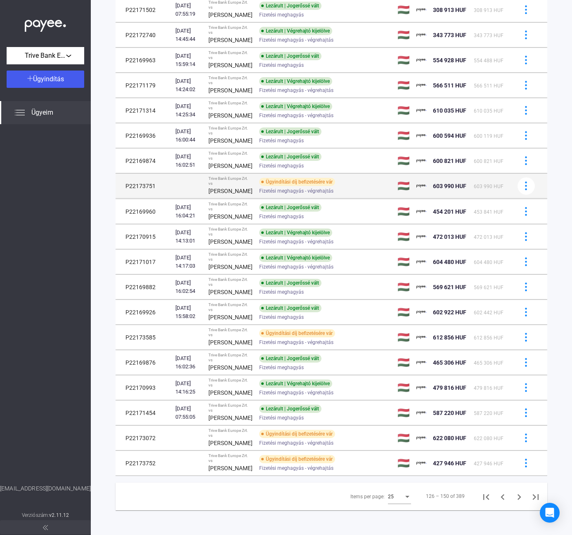
scroll to position [391, 0]
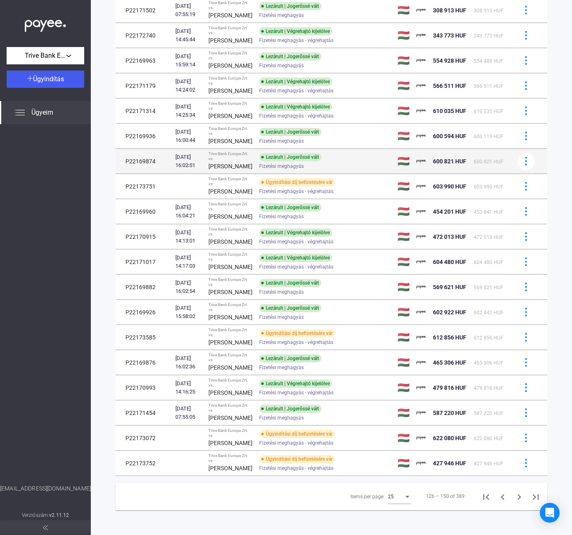
click at [275, 161] on span "Fizetési meghagyás" at bounding box center [281, 166] width 45 height 10
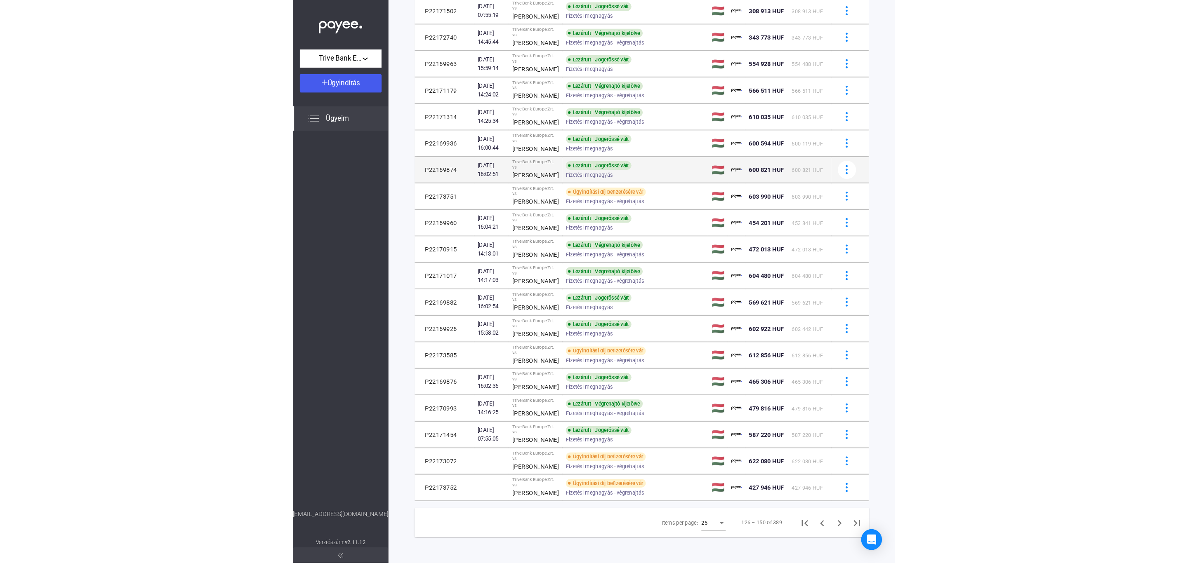
scroll to position [410, 0]
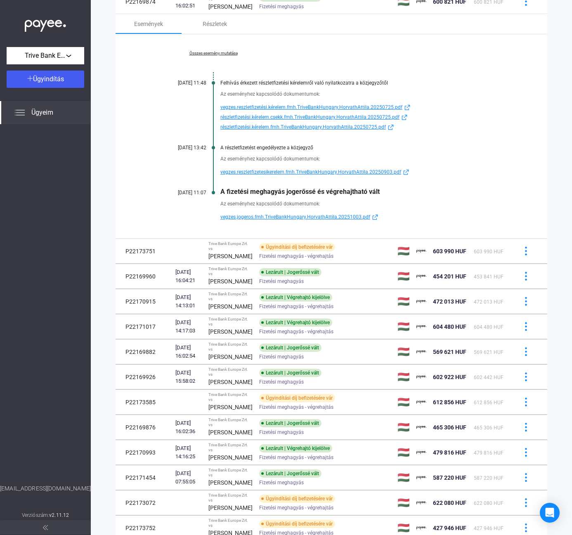
click at [312, 177] on span "vegzes.reszletfizetesikerelem.fmh.TriveBankHungary.HorvathAttila.20250903.pdf" at bounding box center [310, 172] width 181 height 10
click at [269, 222] on span "vegzes.jogeros.fmh.TriveBankHungary.HorvathAttila.20251003.pdf" at bounding box center [295, 217] width 150 height 10
